Goal: Task Accomplishment & Management: Manage account settings

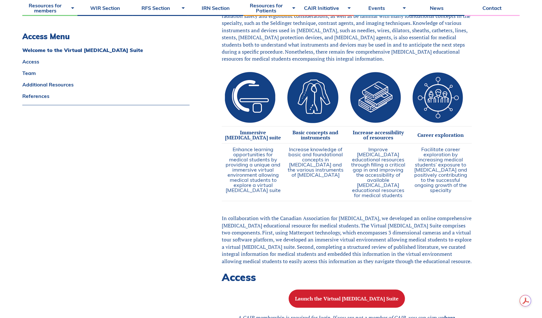
scroll to position [316, 0]
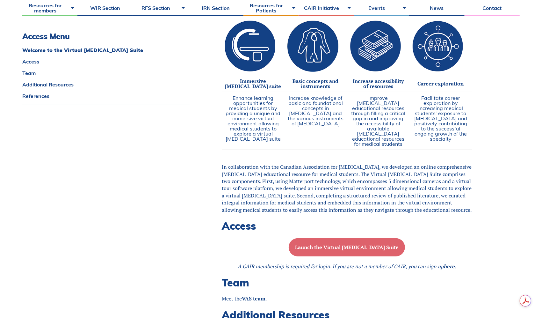
click at [341, 250] on b "Launch the Virtual Angiography Suite" at bounding box center [347, 246] width 104 height 7
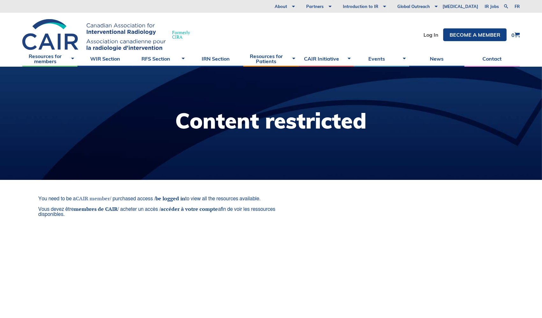
click at [101, 197] on link "CAIR member" at bounding box center [93, 198] width 34 height 7
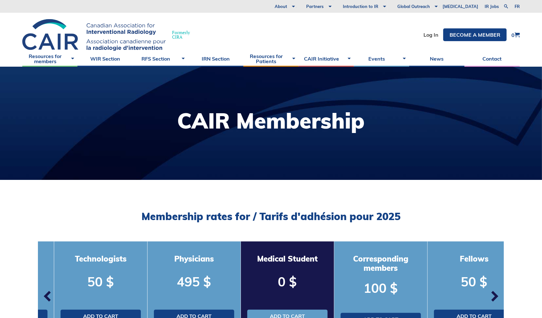
click at [422, 35] on div "Formerly CIRA Log In Become a member 0" at bounding box center [271, 32] width 542 height 38
click at [431, 34] on link "Log In" at bounding box center [431, 34] width 15 height 5
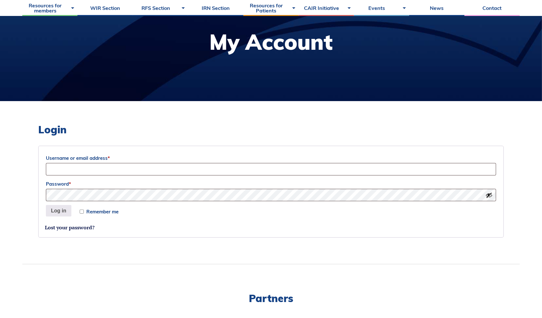
scroll to position [82, 0]
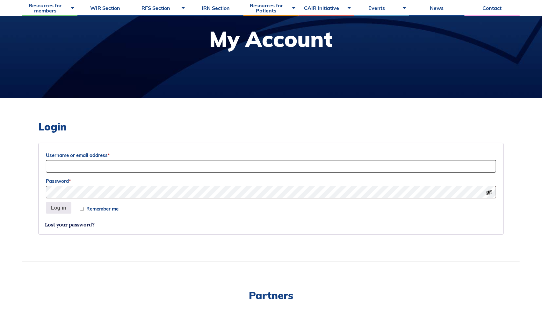
type input "[EMAIL_ADDRESS][DOMAIN_NAME]"
click at [85, 211] on label "Remember me" at bounding box center [99, 208] width 39 height 5
click at [84, 211] on input "Remember me" at bounding box center [82, 209] width 4 height 4
checkbox input "true"
click at [65, 209] on button "Log in" at bounding box center [58, 207] width 25 height 11
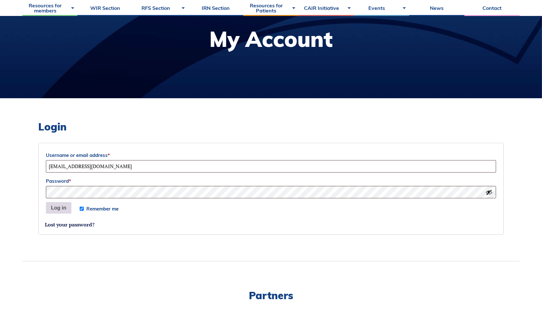
click at [55, 209] on button "Log in" at bounding box center [58, 207] width 25 height 11
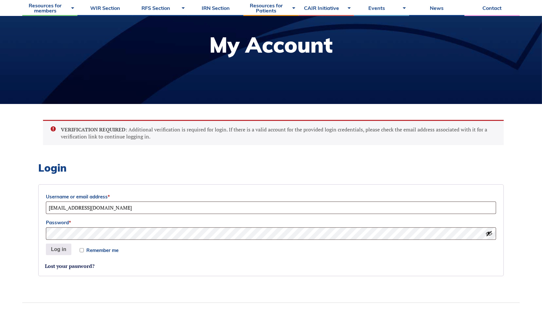
scroll to position [80, 0]
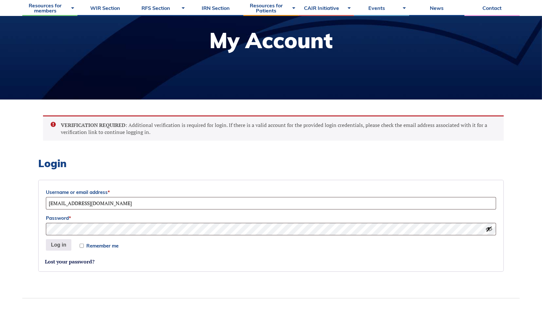
click at [463, 65] on div at bounding box center [271, 42] width 542 height 113
